Goal: Navigation & Orientation: Find specific page/section

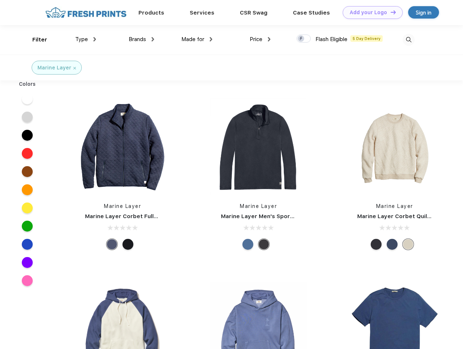
click at [370, 12] on link "Add your Logo Design Tool" at bounding box center [373, 12] width 60 height 13
click at [0, 0] on div "Design Tool" at bounding box center [0, 0] width 0 height 0
click at [390, 12] on link "Add your Logo Design Tool" at bounding box center [373, 12] width 60 height 13
click at [35, 40] on div "Filter" at bounding box center [39, 40] width 15 height 8
click at [86, 39] on span "Type" at bounding box center [81, 39] width 13 height 7
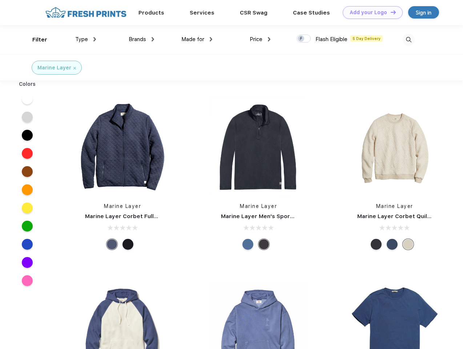
click at [141, 39] on span "Brands" at bounding box center [137, 39] width 17 height 7
click at [197, 39] on span "Made for" at bounding box center [192, 39] width 23 height 7
click at [260, 39] on span "Price" at bounding box center [256, 39] width 13 height 7
click at [304, 39] on div at bounding box center [304, 39] width 14 height 8
click at [301, 39] on input "checkbox" at bounding box center [299, 36] width 5 height 5
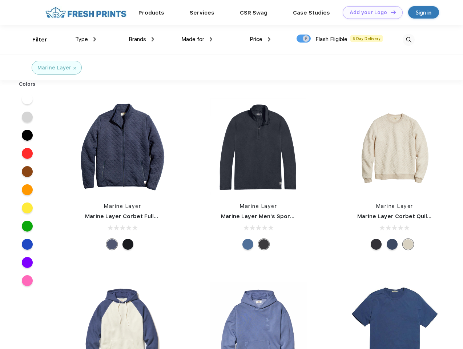
click at [408, 40] on img at bounding box center [409, 40] width 12 height 12
